Goal: Transaction & Acquisition: Book appointment/travel/reservation

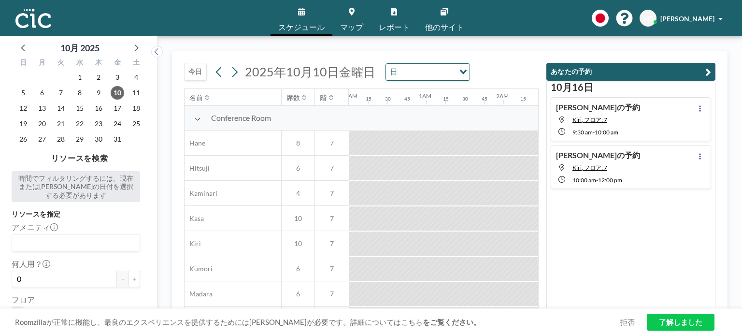
scroll to position [0, 1198]
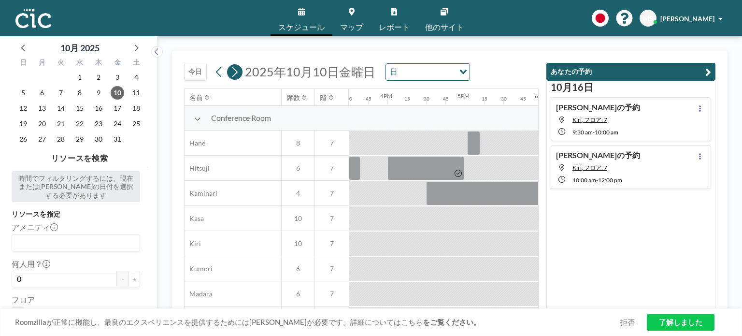
click at [233, 71] on icon at bounding box center [234, 72] width 9 height 14
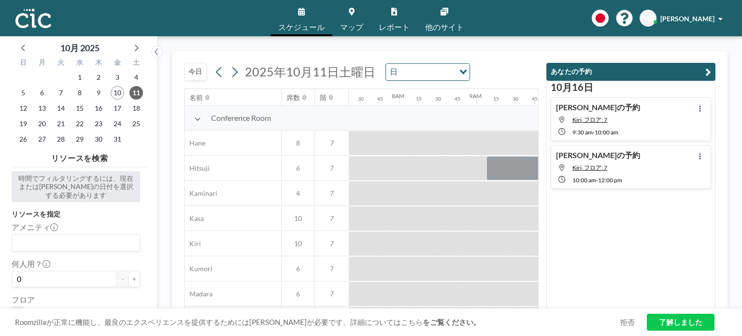
scroll to position [0, 599]
click at [198, 70] on button "今日" at bounding box center [195, 72] width 23 height 18
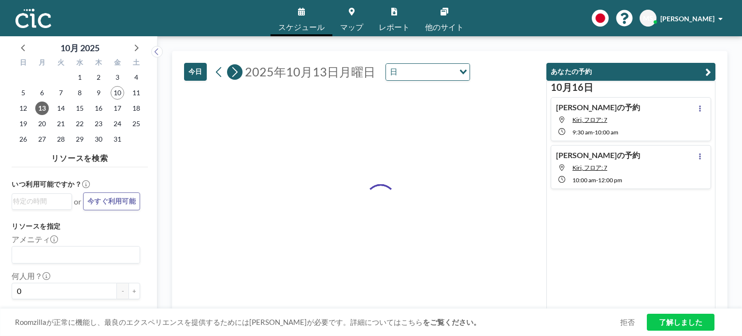
click at [235, 75] on icon at bounding box center [234, 72] width 9 height 14
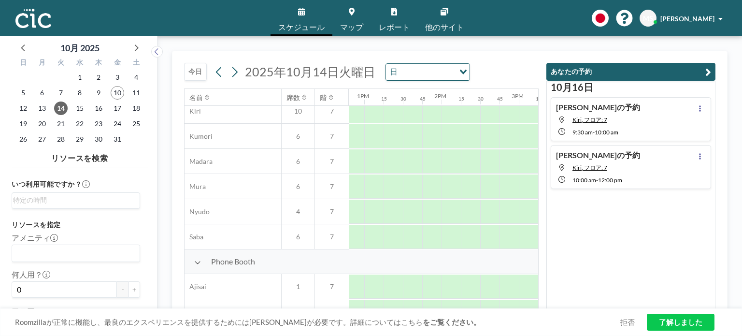
scroll to position [134, 989]
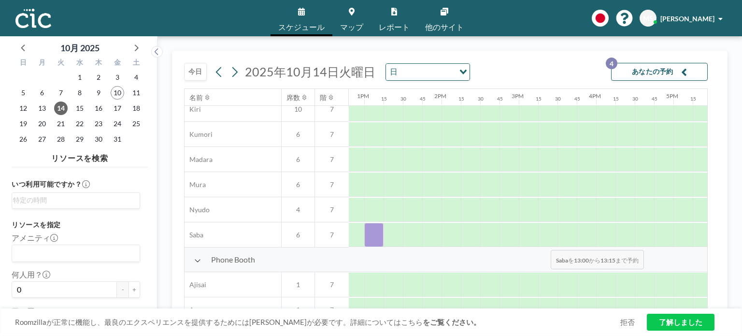
click at [374, 243] on div at bounding box center [373, 235] width 19 height 24
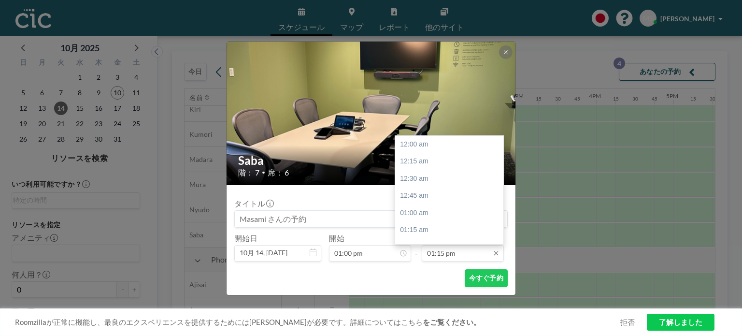
scroll to position [912, 0]
click at [442, 260] on input "01:15 pm" at bounding box center [463, 253] width 82 height 16
click at [451, 221] on div "03:00 pm" at bounding box center [451, 223] width 113 height 17
type input "03:00 pm"
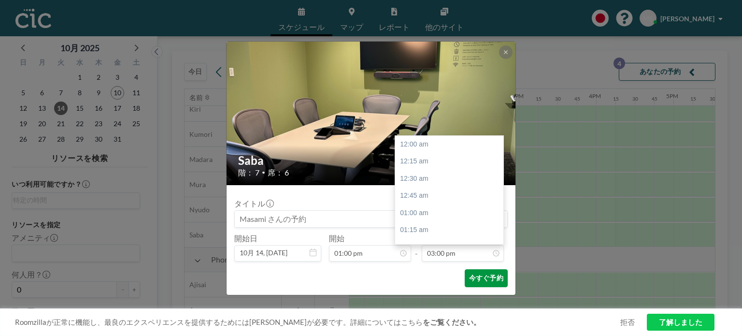
scroll to position [1032, 0]
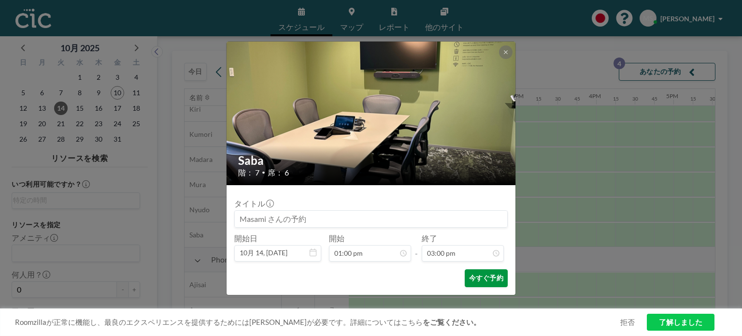
click at [488, 275] on button "今すぐ予約" at bounding box center [486, 278] width 43 height 18
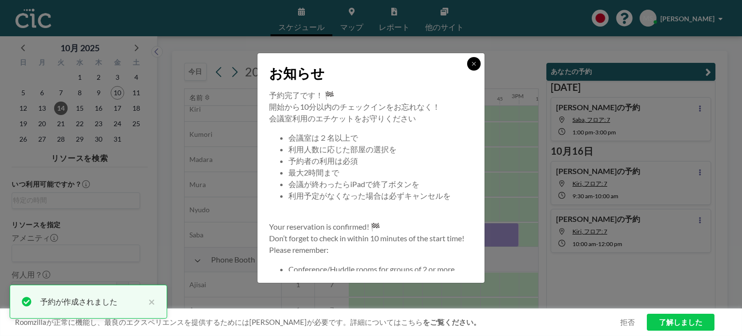
click at [474, 64] on icon at bounding box center [473, 63] width 3 height 3
